Goal: Register for event/course

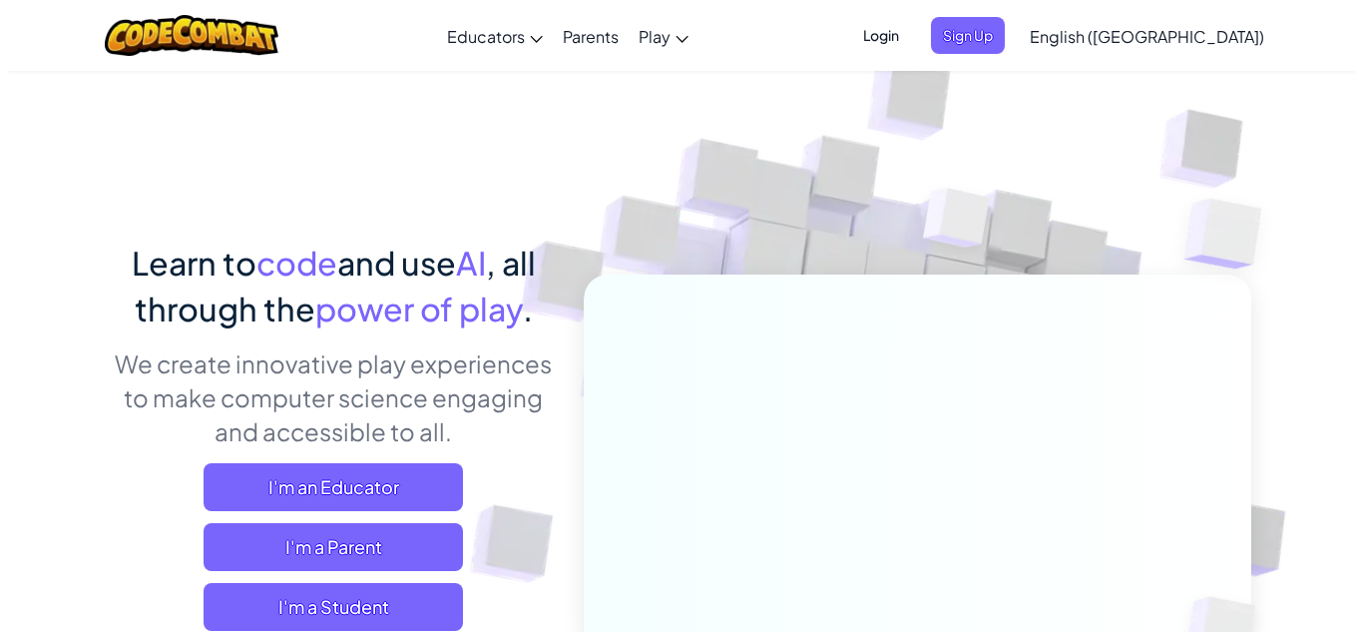
scroll to position [100, 0]
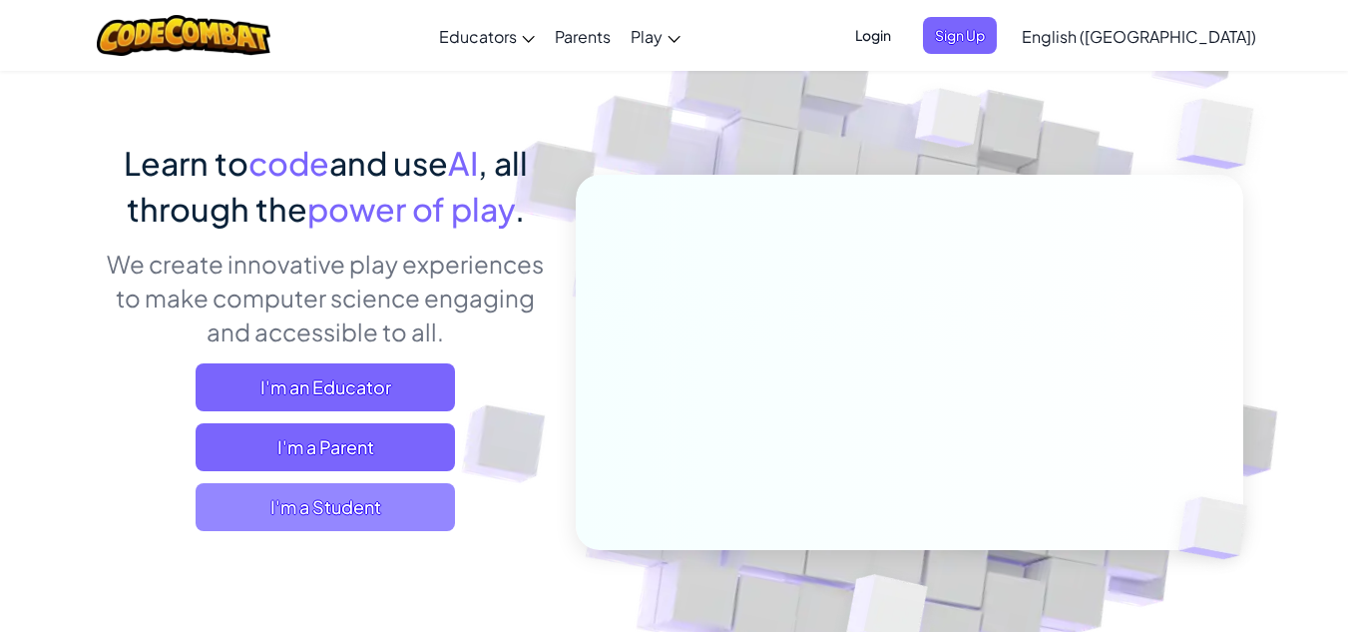
click at [349, 508] on span "I'm a Student" at bounding box center [325, 507] width 259 height 48
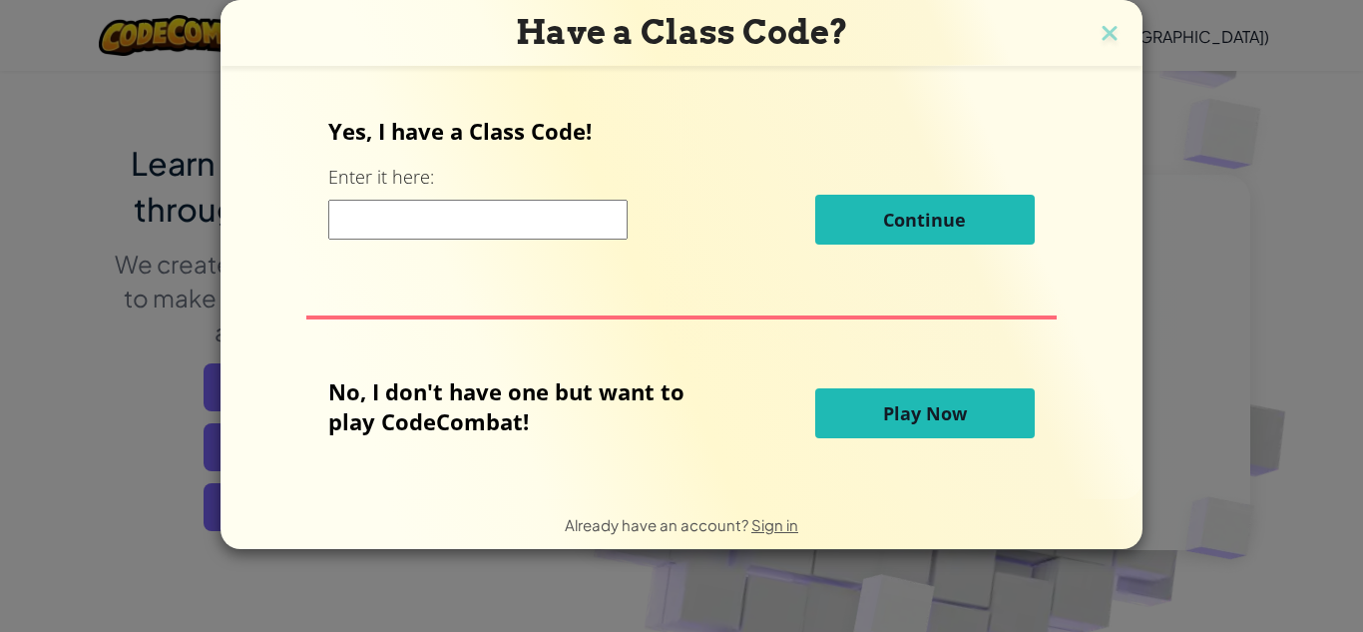
click at [517, 225] on input at bounding box center [477, 220] width 299 height 40
paste input "SockAngryPan"
type input "SockAngryPan"
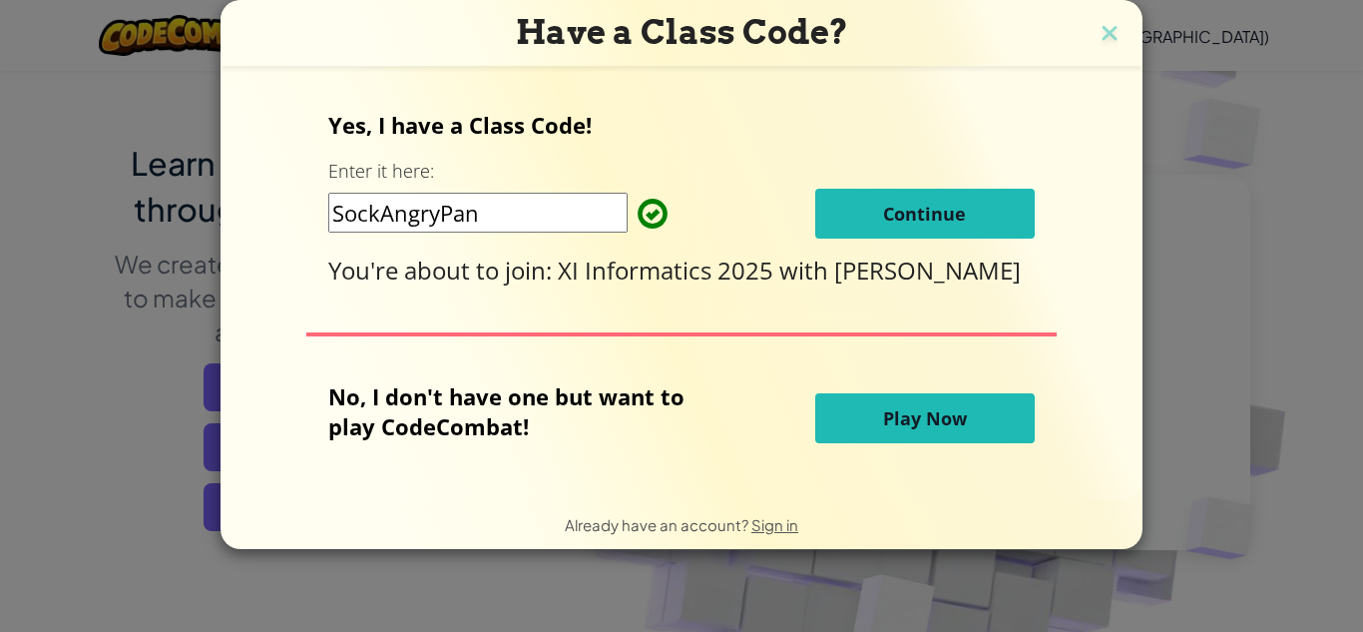
click button "Continue" at bounding box center [924, 214] width 219 height 50
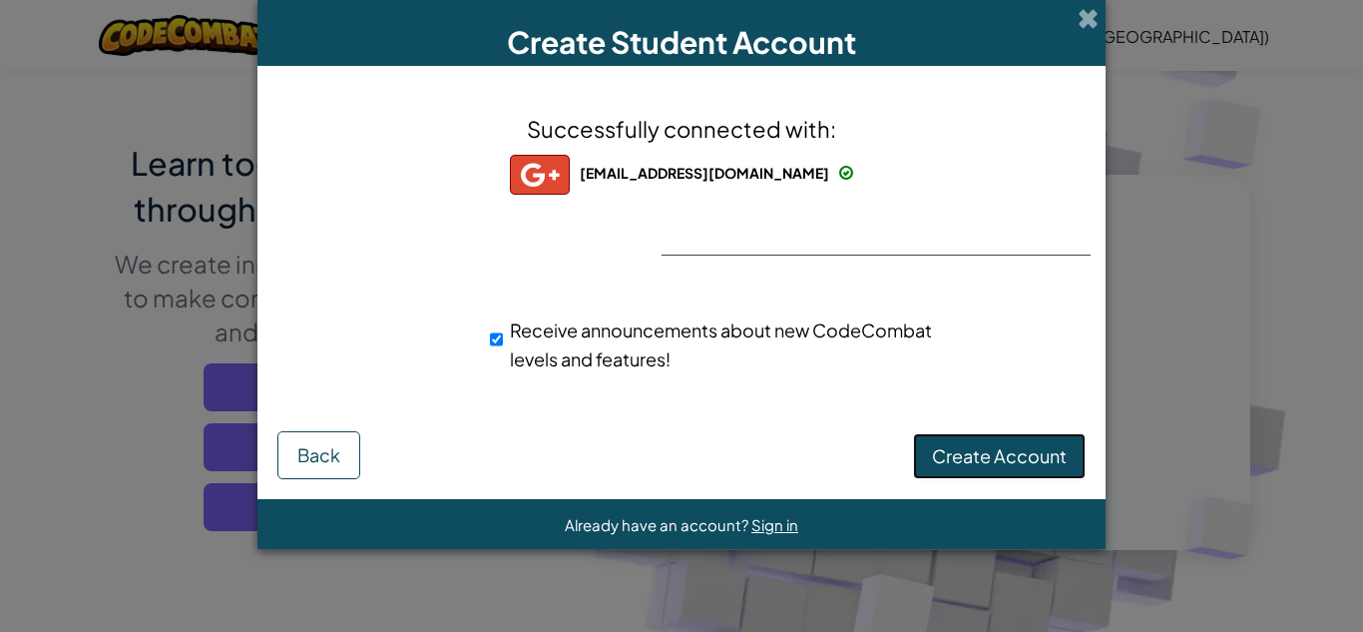
click at [1023, 464] on span "Create Account" at bounding box center [999, 455] width 135 height 23
click at [799, 252] on div "Successfully connected with: s24.ibnaty@lazuardi-high.sch.id s24.ibnaty@lazuard…" at bounding box center [681, 255] width 798 height 338
click at [997, 438] on button "Create Account" at bounding box center [999, 456] width 173 height 46
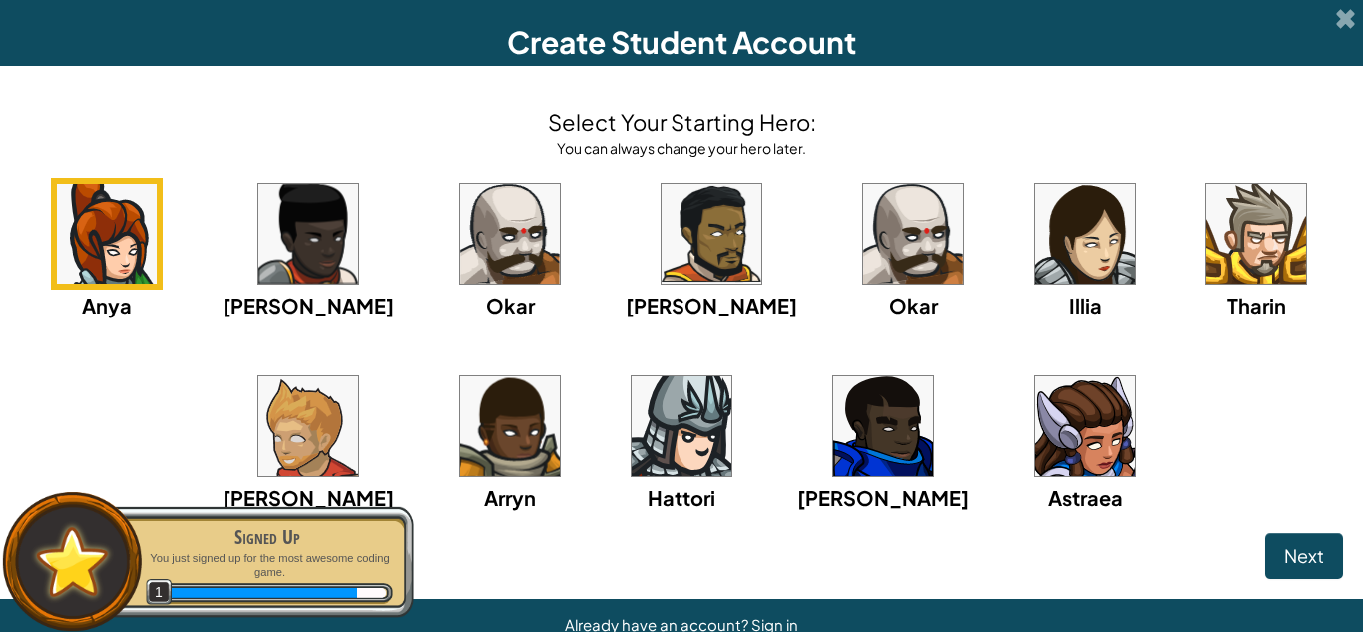
click at [1035, 261] on img at bounding box center [1085, 234] width 100 height 100
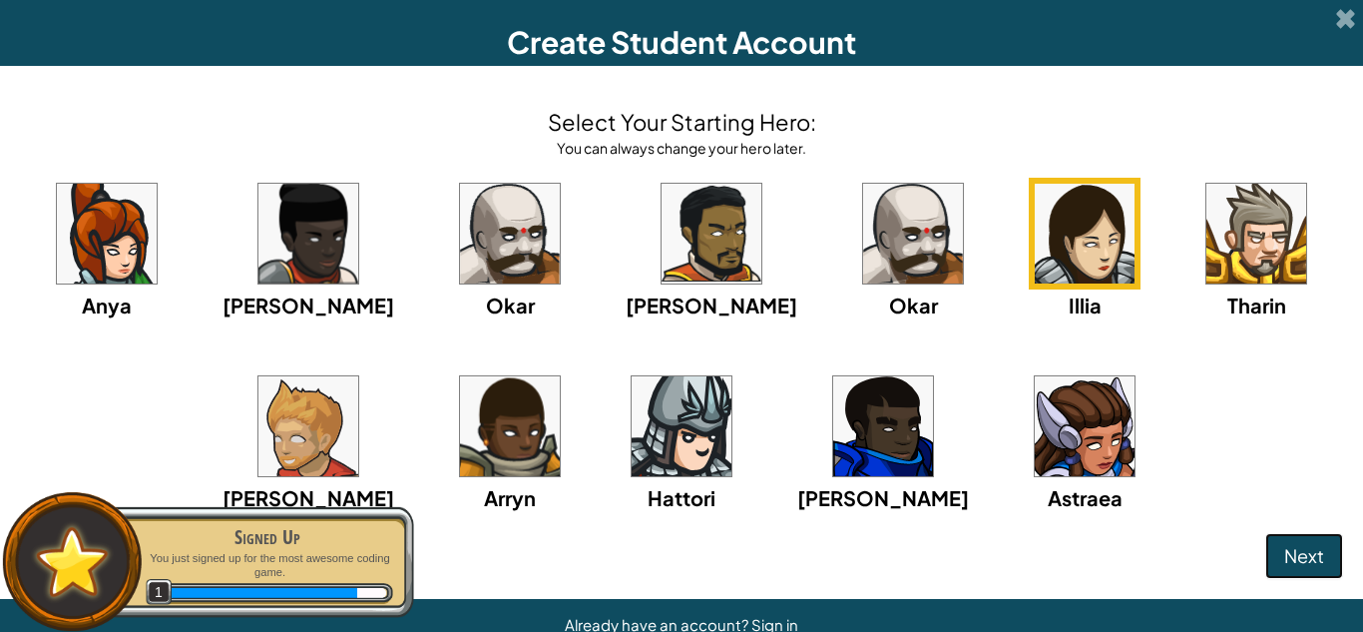
click at [1289, 545] on span "Next" at bounding box center [1304, 555] width 40 height 23
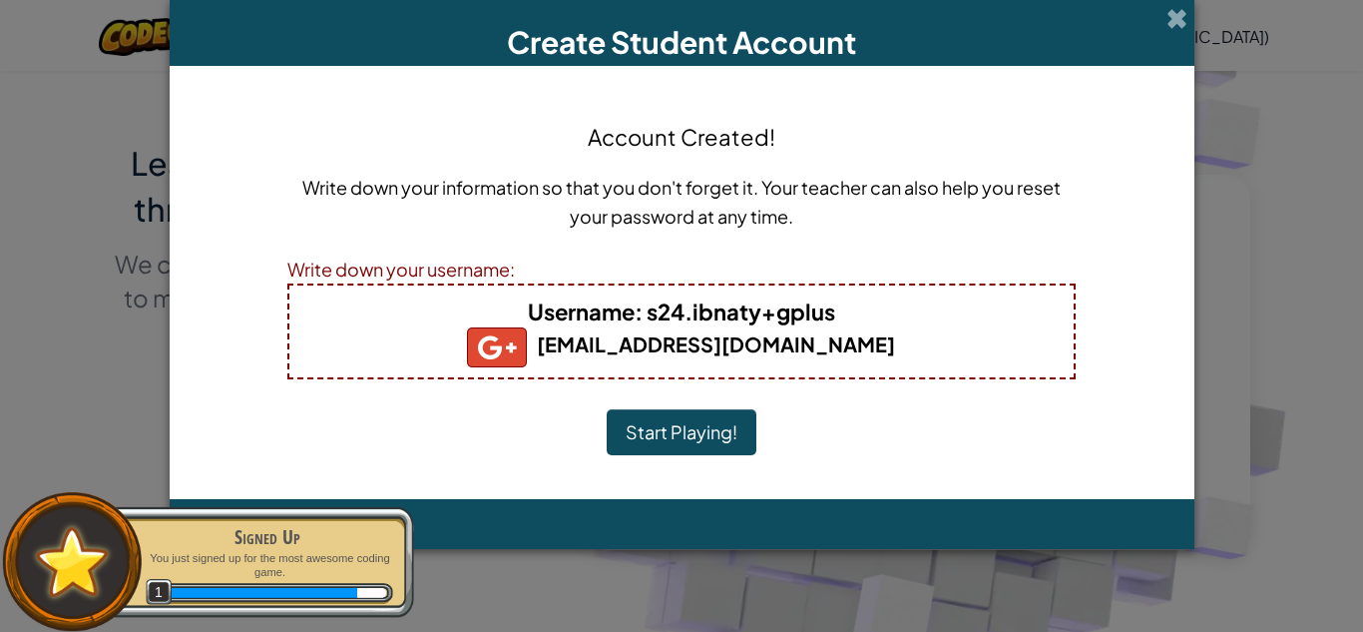
click at [815, 313] on b "Username : s24.ibnaty+gplus" at bounding box center [681, 311] width 307 height 28
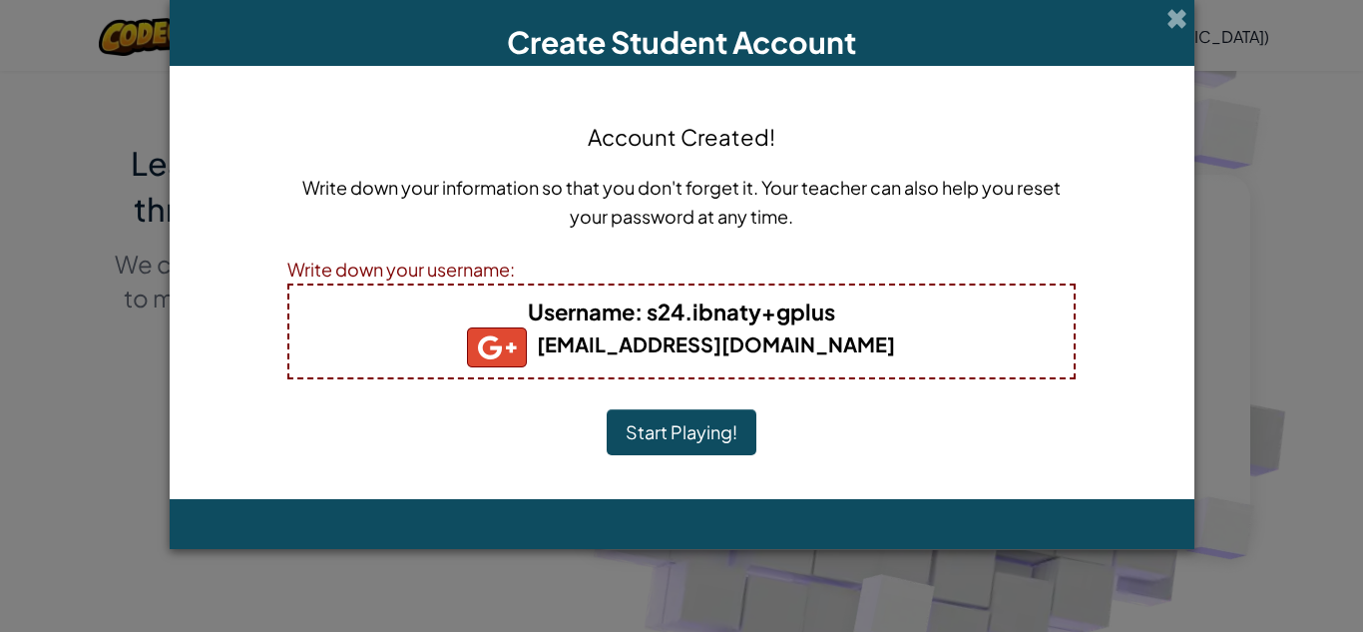
click at [828, 311] on b "Username : s24.ibnaty+gplus" at bounding box center [681, 311] width 307 height 28
click at [468, 327] on h5 "s24.ibnaty@lazuardi-high.sch.id" at bounding box center [681, 347] width 744 height 40
drag, startPoint x: 491, startPoint y: 327, endPoint x: 519, endPoint y: 331, distance: 28.2
click at [493, 327] on img at bounding box center [497, 347] width 60 height 40
click at [715, 342] on b "s24.ibnaty@lazuardi-high.sch.id" at bounding box center [681, 343] width 428 height 25
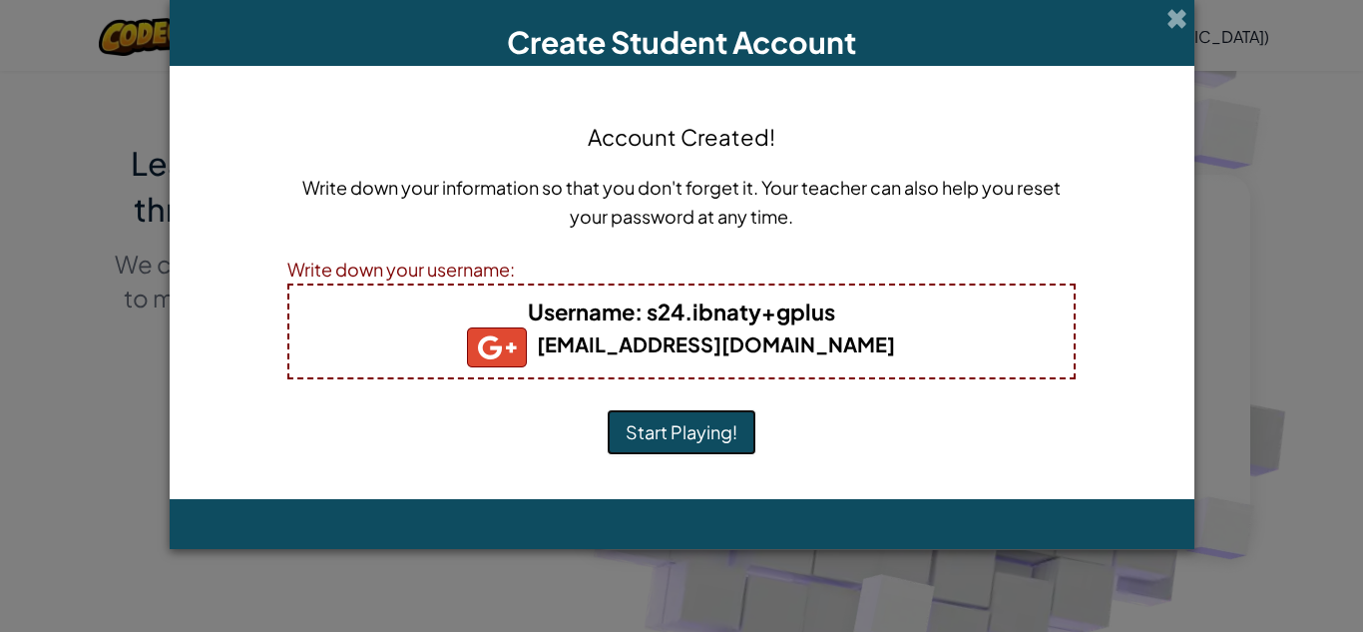
click at [677, 421] on button "Start Playing!" at bounding box center [682, 432] width 150 height 46
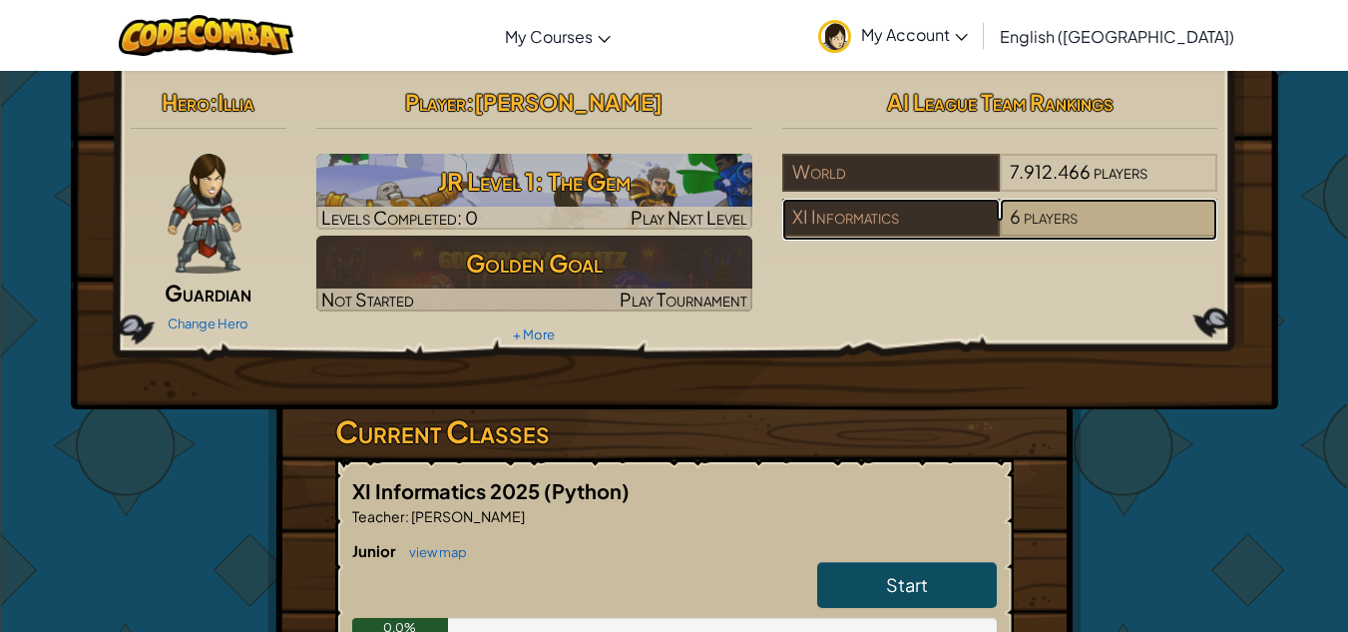
click at [1078, 229] on div "6 players" at bounding box center [1108, 218] width 217 height 38
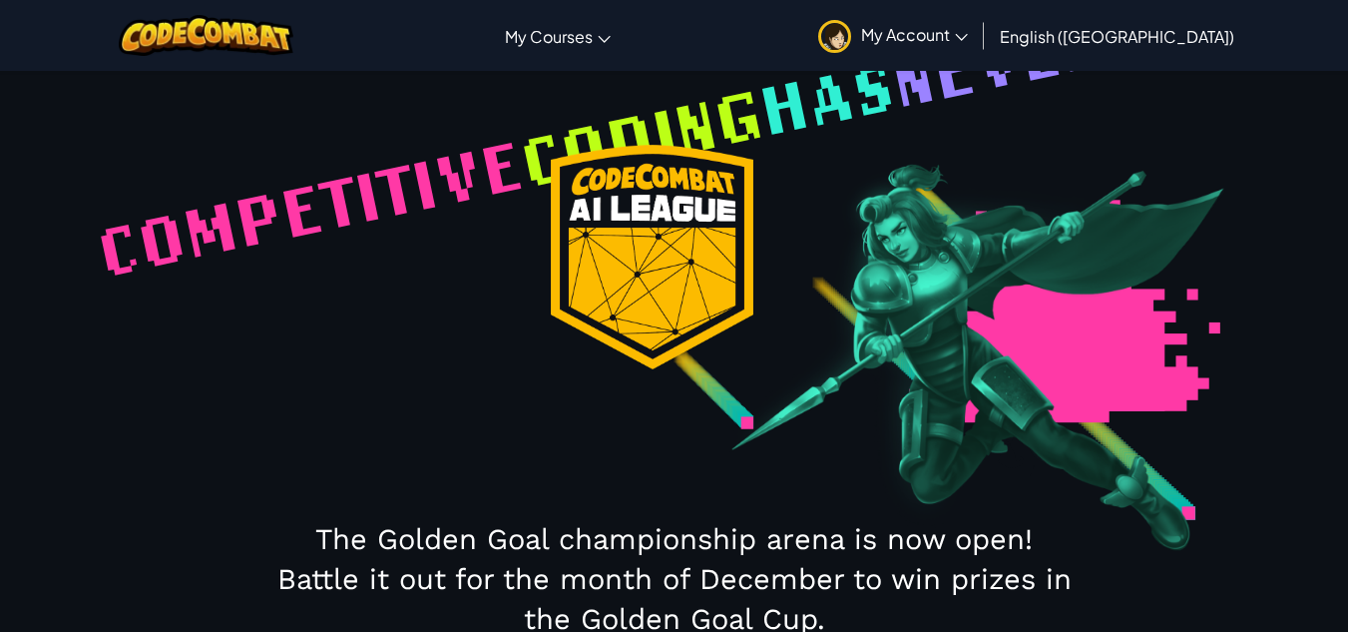
select select "689a76af94abc8416fd100c6"
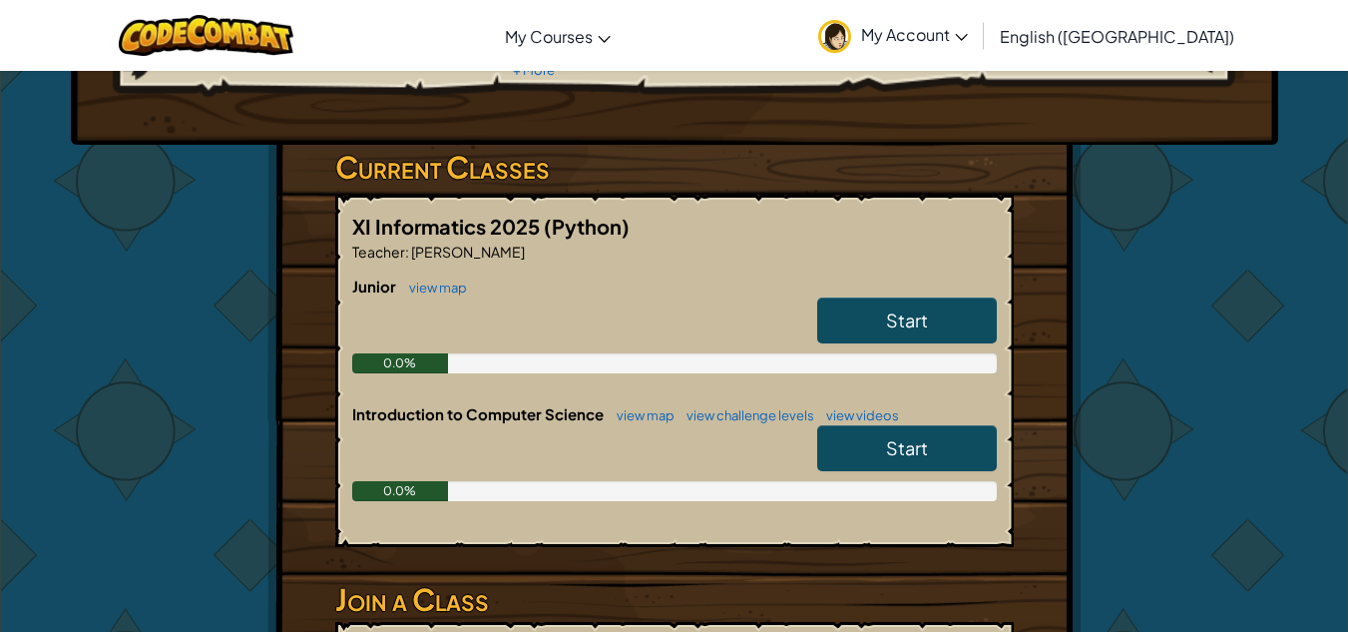
scroll to position [299, 0]
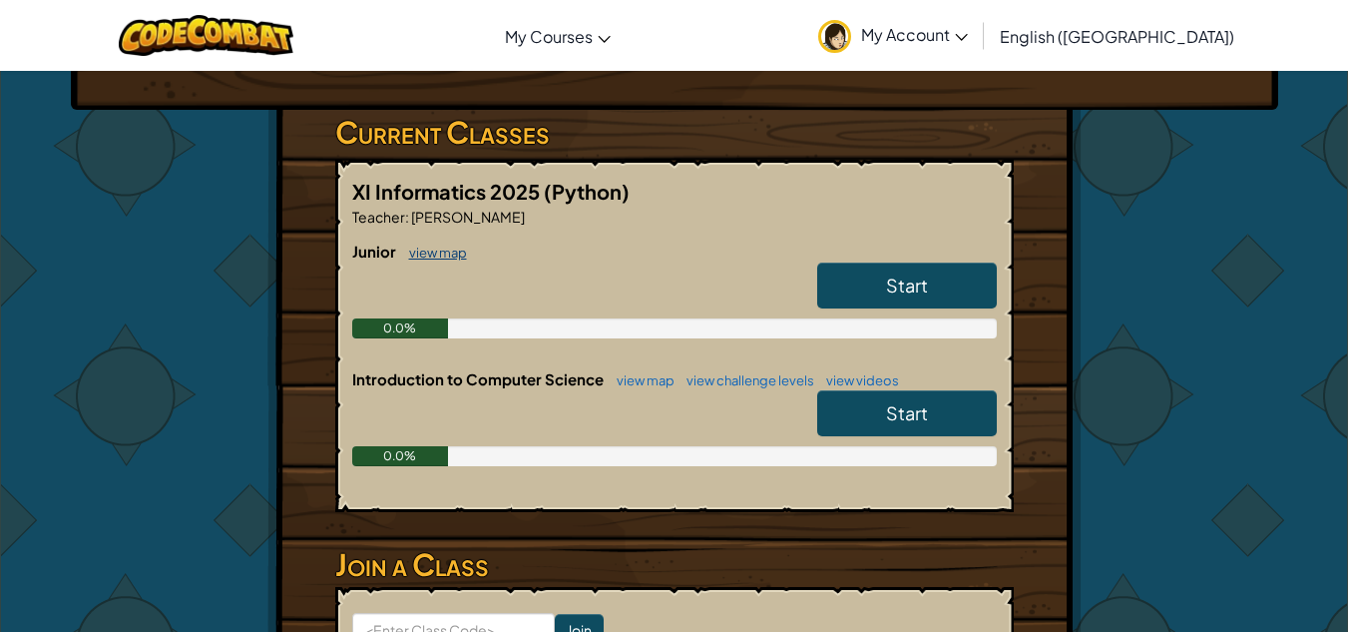
click at [446, 249] on link "view map" at bounding box center [433, 252] width 68 height 16
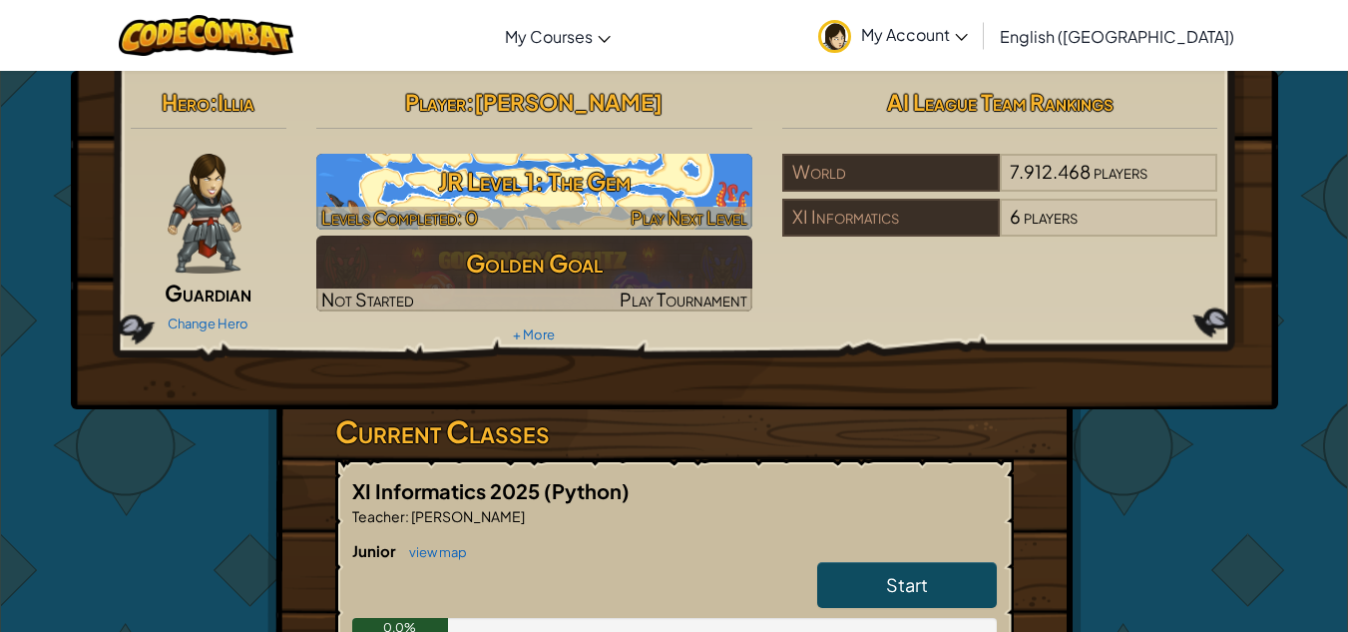
click at [608, 196] on h3 "JR Level 1: The Gem" at bounding box center [534, 181] width 436 height 45
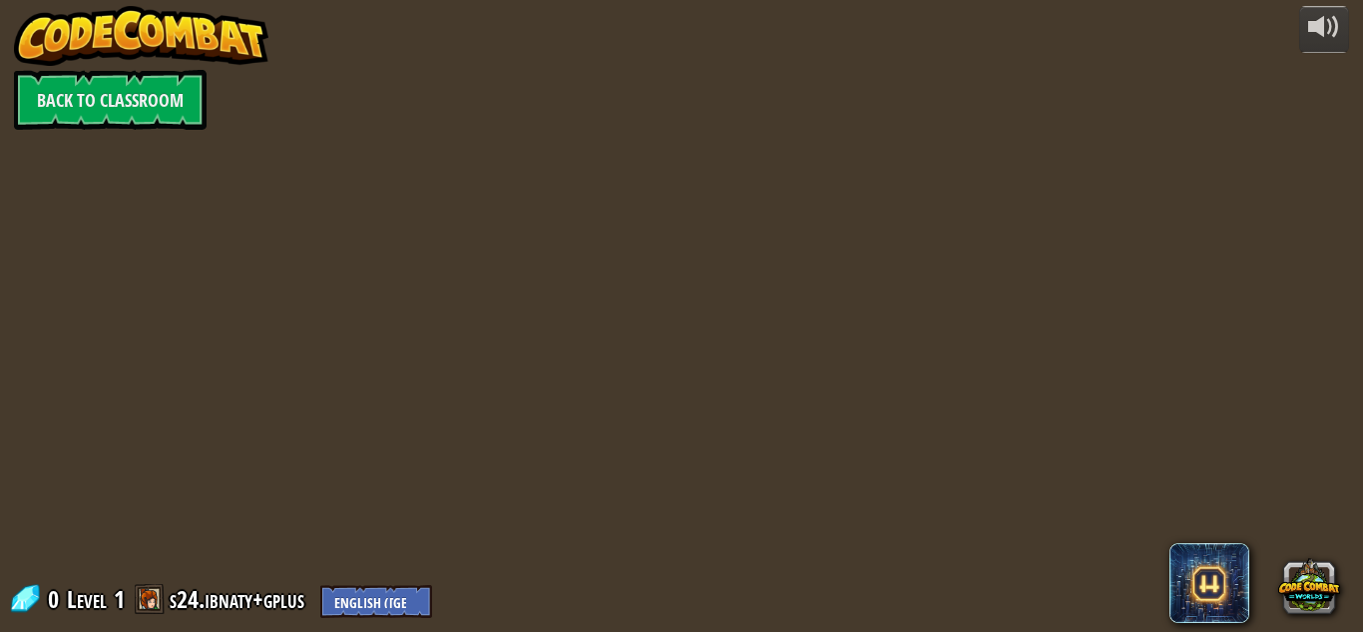
click at [567, 351] on div at bounding box center [681, 316] width 910 height 632
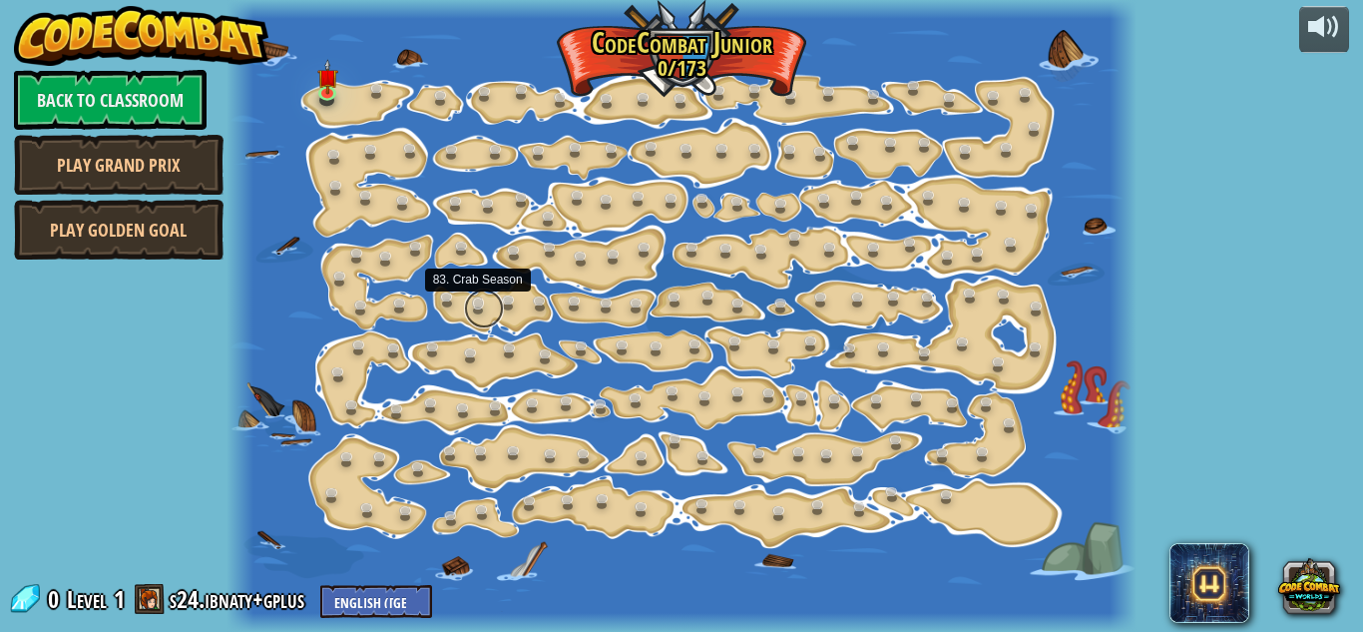
click at [480, 295] on link at bounding box center [484, 308] width 40 height 40
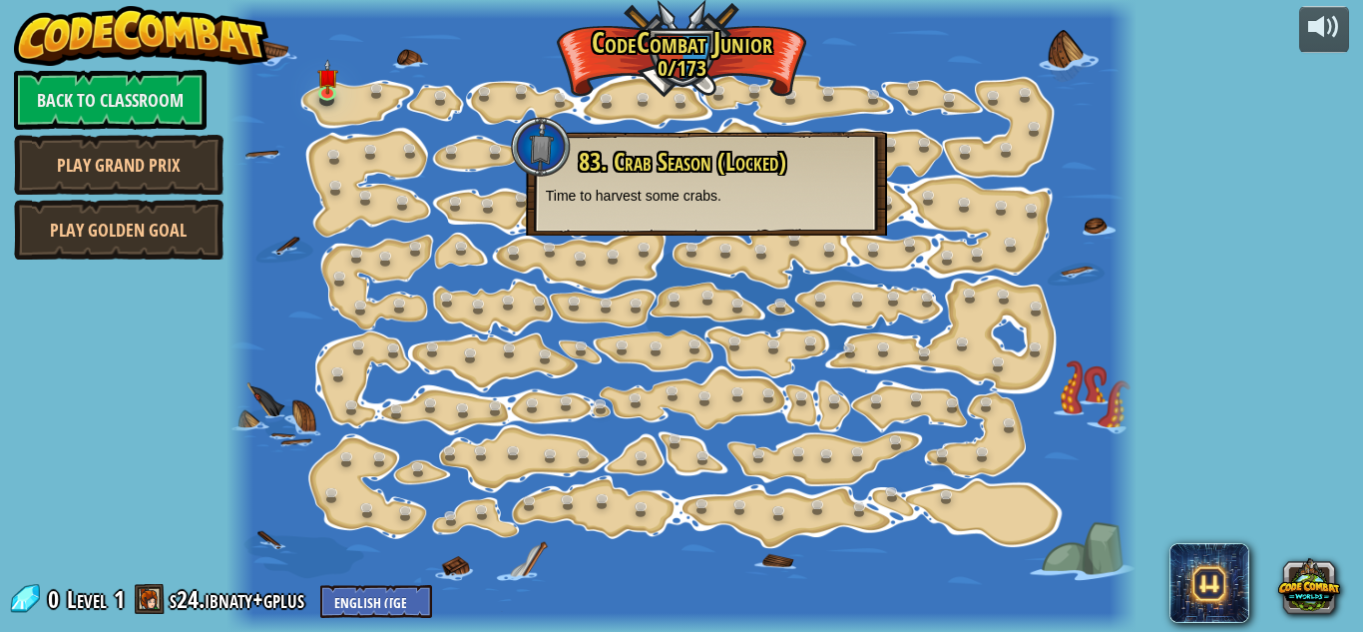
click at [749, 366] on div at bounding box center [681, 316] width 910 height 632
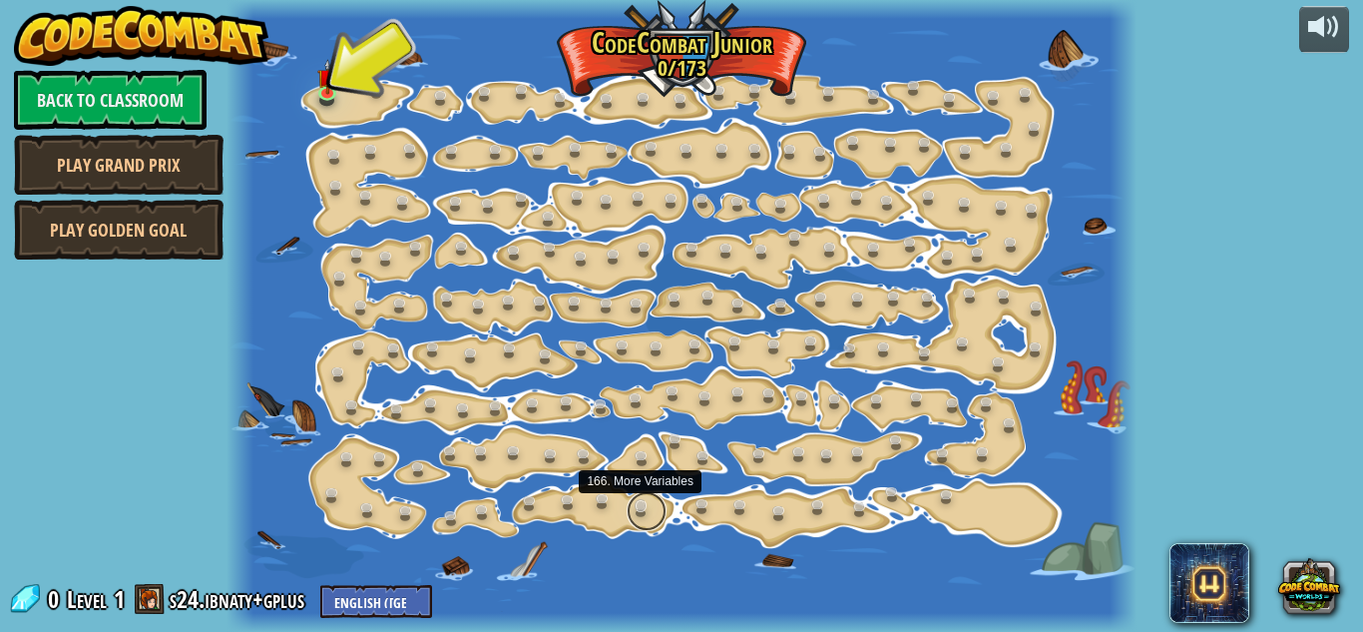
click at [645, 496] on link at bounding box center [647, 511] width 40 height 40
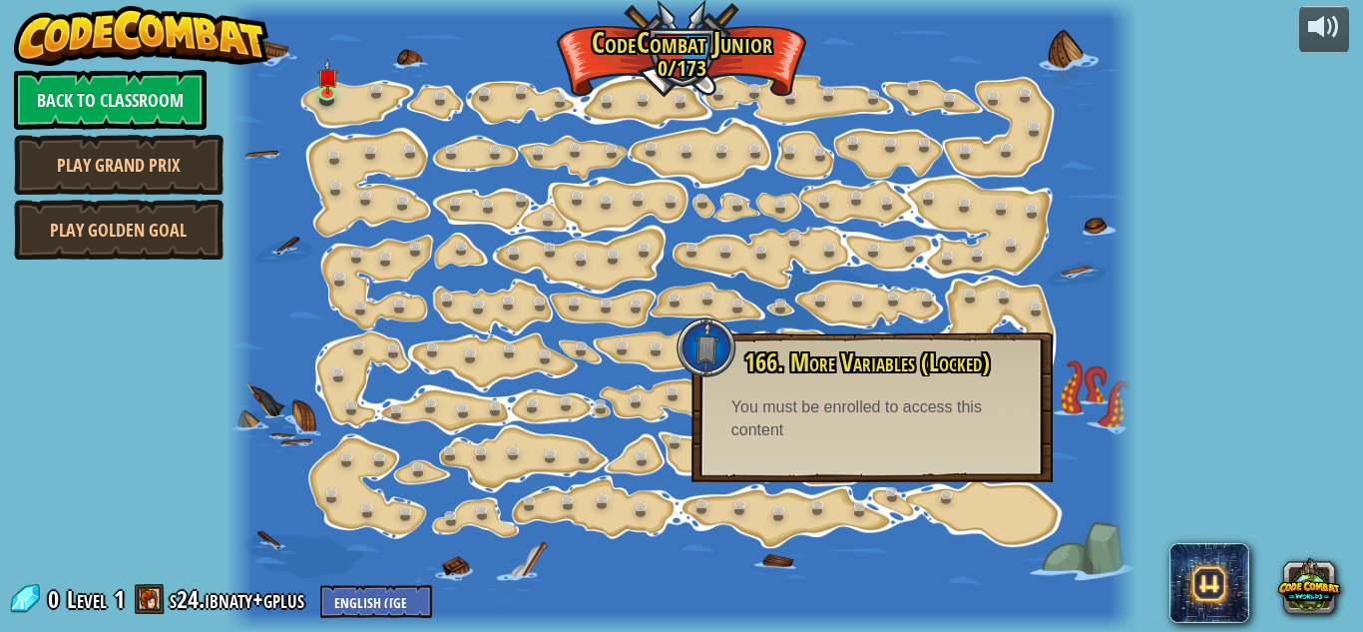
click at [812, 418] on div "You must be enrolled to access this content" at bounding box center [871, 419] width 281 height 46
click at [405, 199] on link at bounding box center [408, 205] width 40 height 40
